Goal: Information Seeking & Learning: Learn about a topic

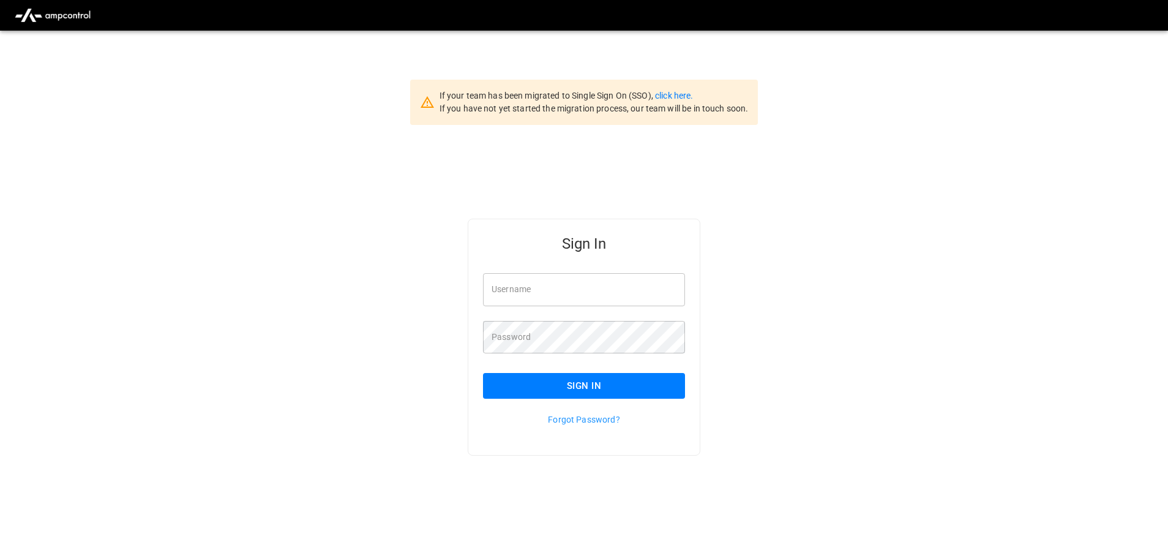
type input "**********"
click at [600, 281] on input "**********" at bounding box center [584, 289] width 202 height 32
click at [584, 386] on button "Sign In" at bounding box center [584, 386] width 202 height 26
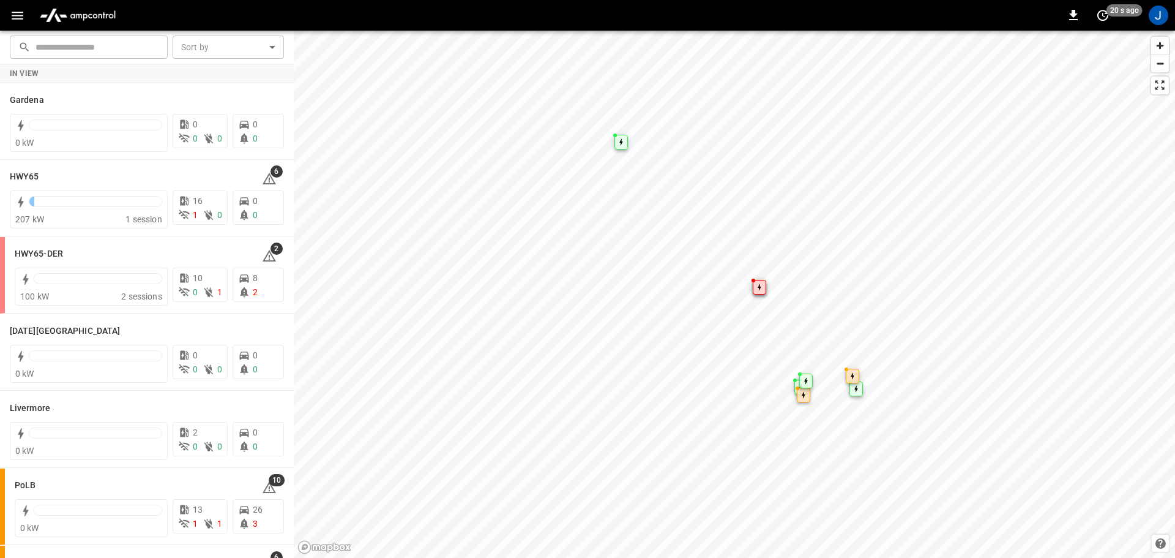
click at [10, 10] on button "button" at bounding box center [17, 15] width 25 height 23
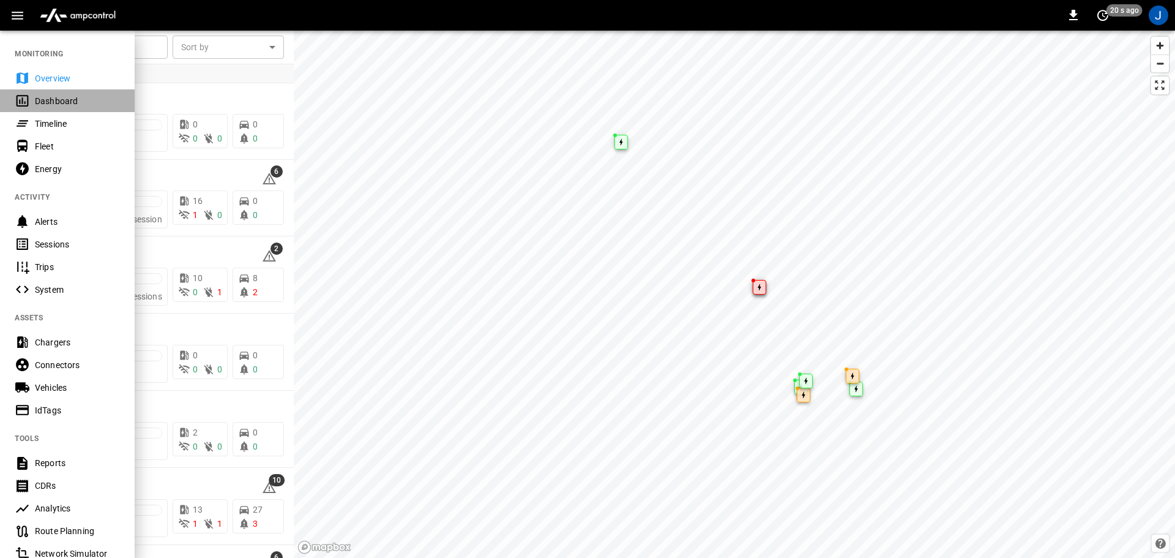
click at [43, 100] on div "Dashboard" at bounding box center [77, 101] width 85 height 12
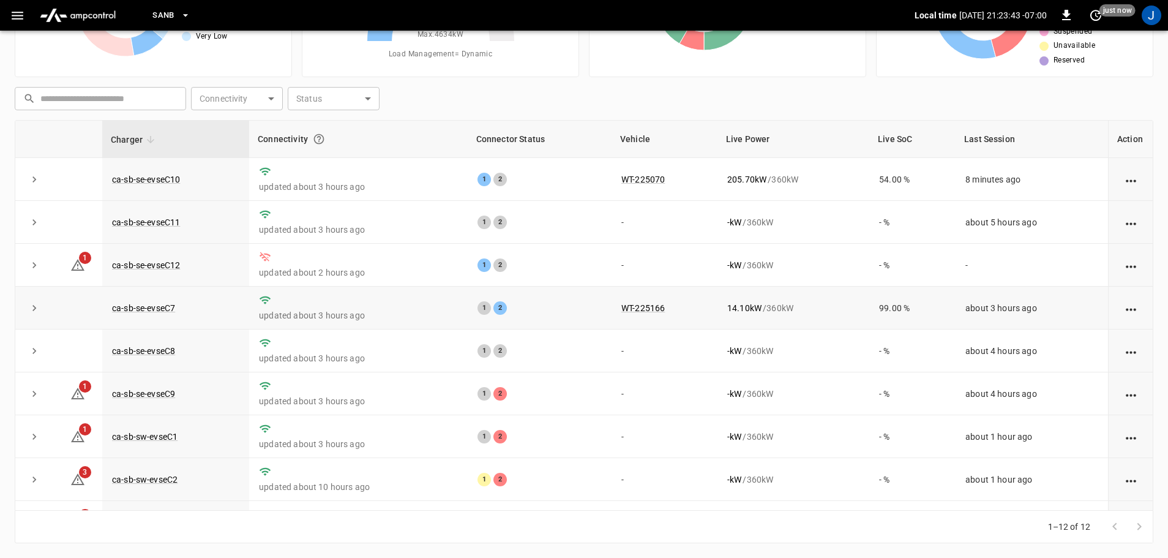
scroll to position [170, 0]
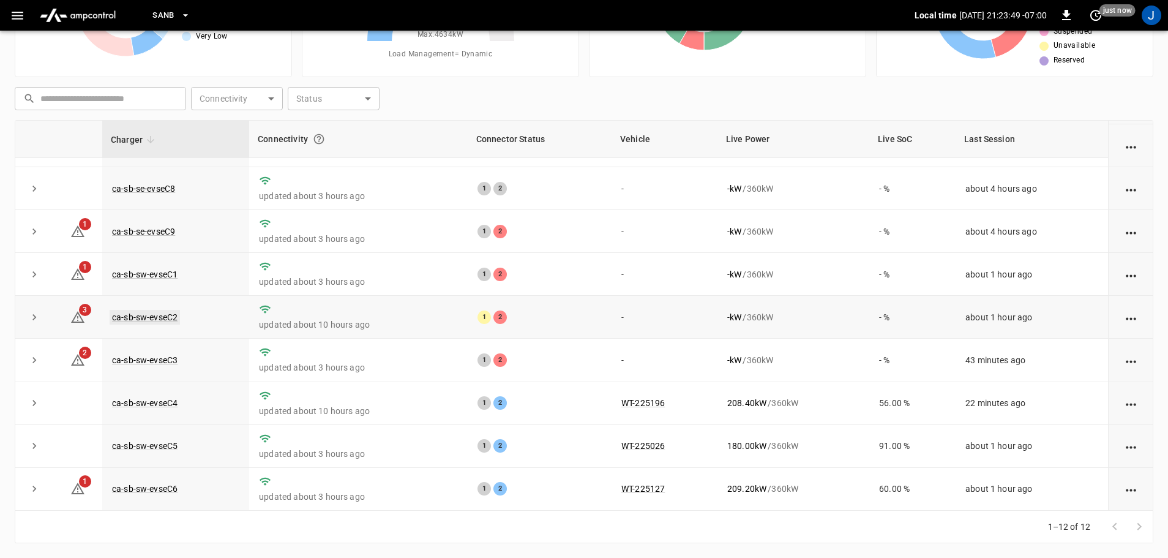
click at [152, 312] on link "ca-sb-sw-evseC2" at bounding box center [145, 317] width 70 height 15
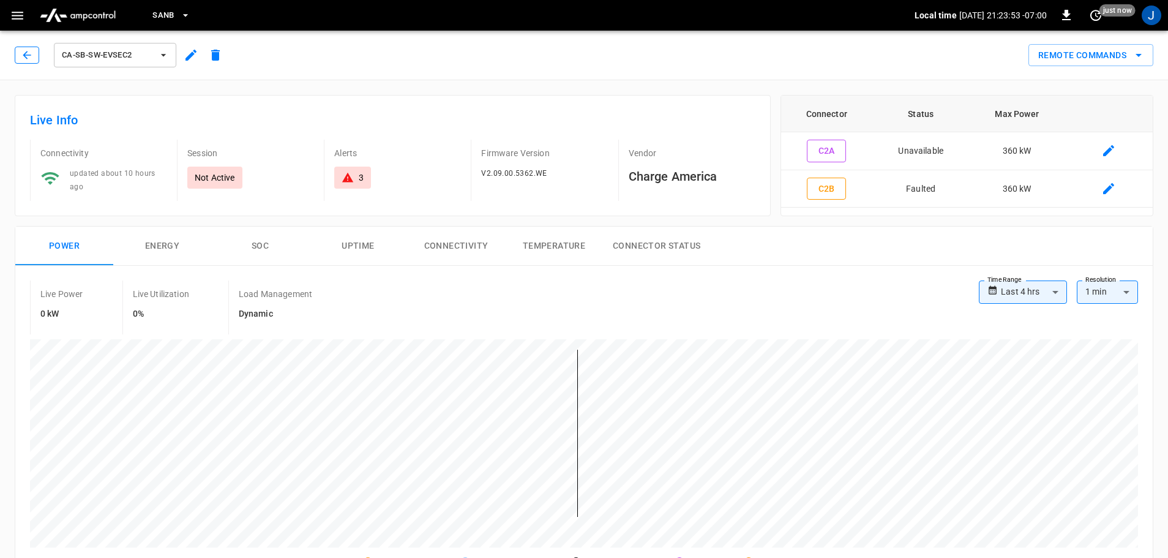
click at [32, 54] on icon "button" at bounding box center [27, 55] width 12 height 12
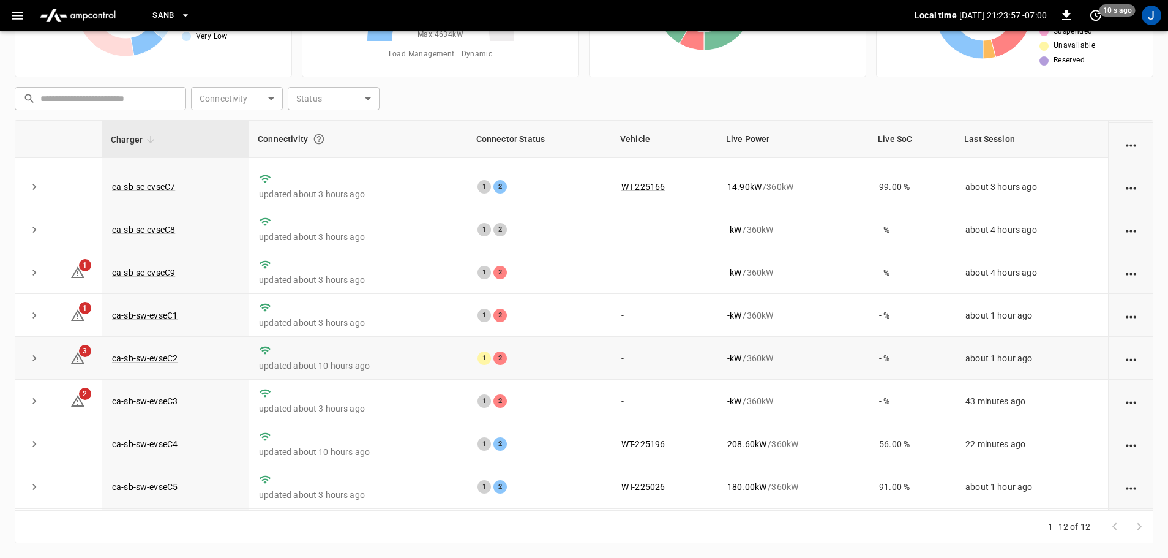
scroll to position [122, 0]
click at [151, 403] on link "ca-sb-sw-evseC3" at bounding box center [145, 399] width 70 height 15
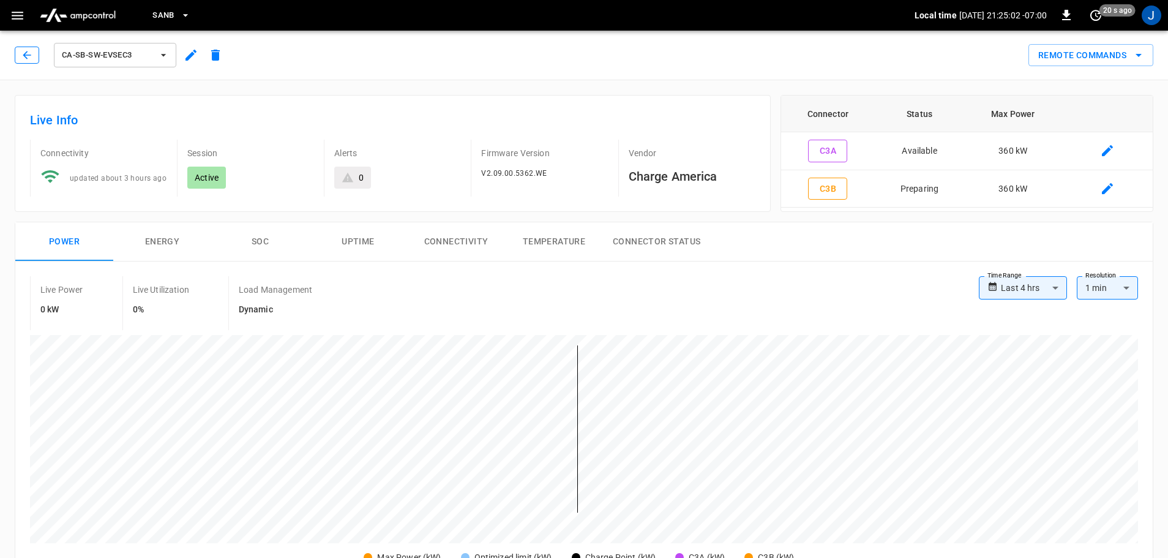
click at [23, 50] on icon "button" at bounding box center [27, 55] width 12 height 12
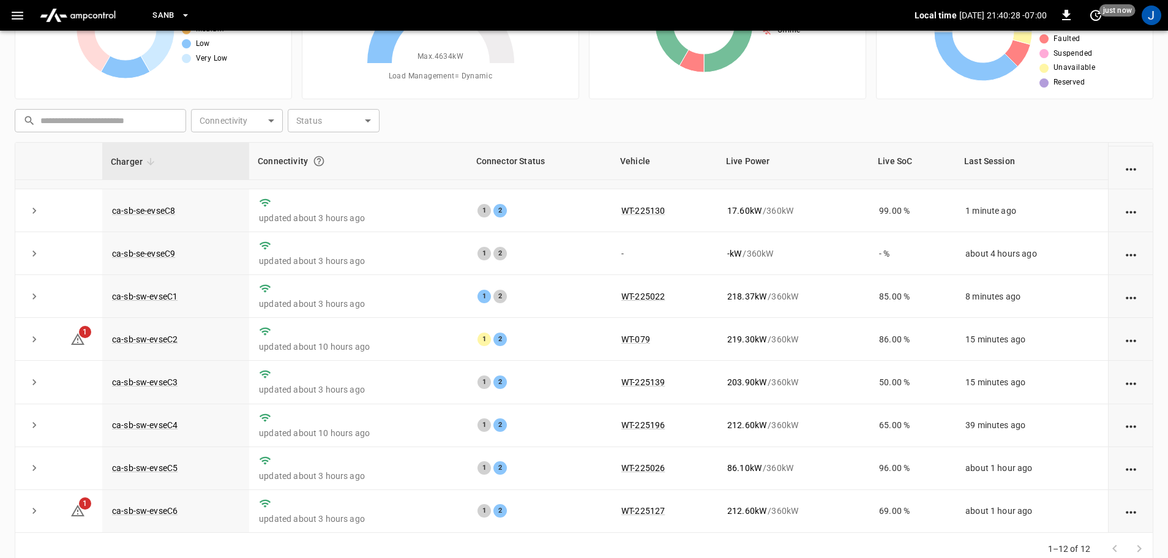
scroll to position [124, 0]
